Goal: Task Accomplishment & Management: Use online tool/utility

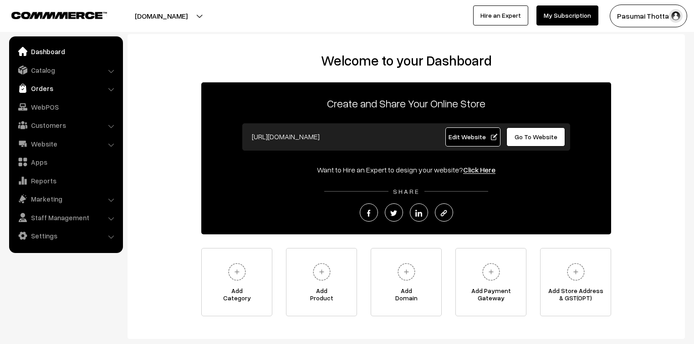
click at [35, 90] on link "Orders" at bounding box center [65, 88] width 108 height 16
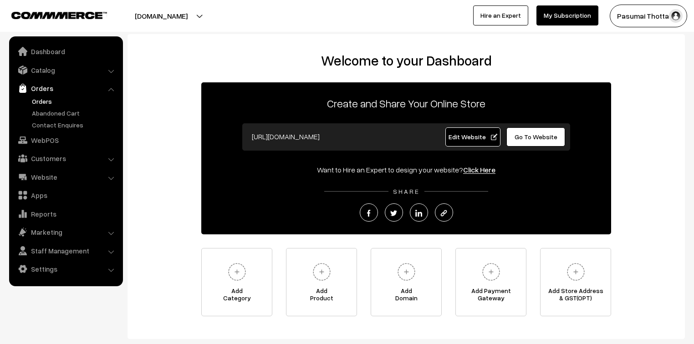
click at [40, 98] on link "Orders" at bounding box center [75, 102] width 90 height 10
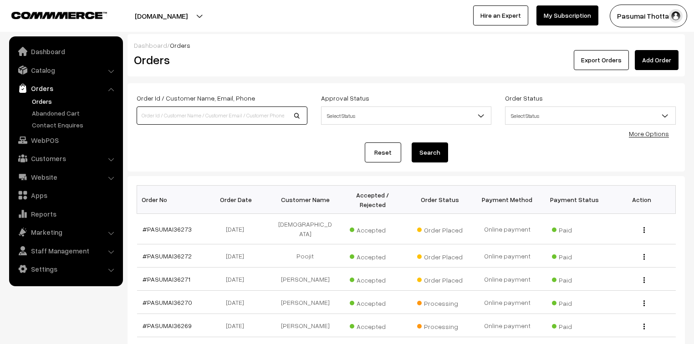
click at [193, 109] on input at bounding box center [222, 116] width 171 height 18
type input "9884062436"
click at [412, 143] on button "Search" at bounding box center [430, 153] width 36 height 20
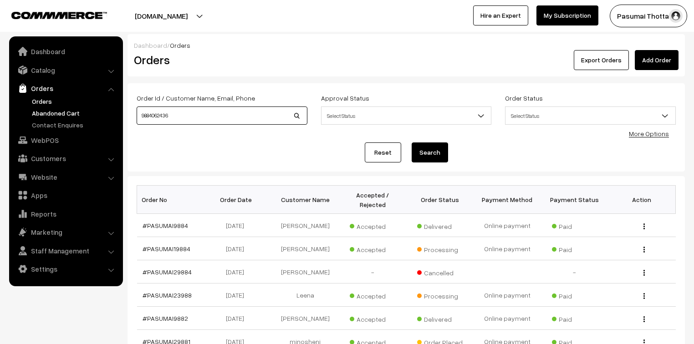
drag, startPoint x: 174, startPoint y: 114, endPoint x: 98, endPoint y: 111, distance: 75.7
click at [98, 111] on body "Thank you for showing interest. Our team will call you shortly. Close pasumaith…" at bounding box center [347, 280] width 694 height 561
type input "[PERSON_NAME]"
click at [412, 143] on button "Search" at bounding box center [430, 153] width 36 height 20
